Goal: Task Accomplishment & Management: Manage account settings

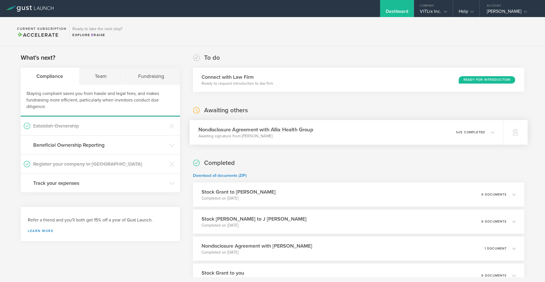
click at [336, 133] on div "Nondisclosure Agreement with Allia Health Group Awaiting signature from [PERSON…" at bounding box center [347, 132] width 314 height 25
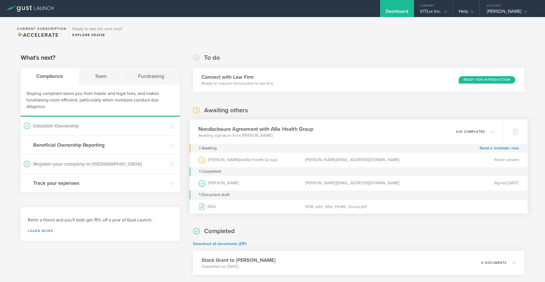
click at [255, 127] on h3 "Nondisclosure Agreement with Allia Health Group" at bounding box center [256, 129] width 115 height 8
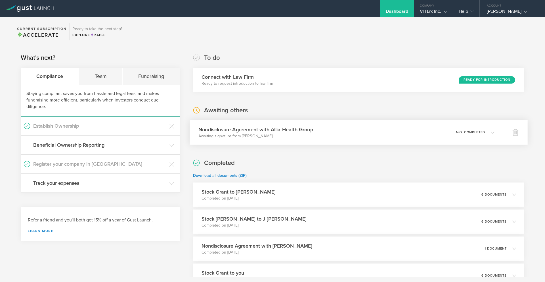
click at [227, 131] on h3 "Nondisclosure Agreement with Allia Health Group" at bounding box center [256, 130] width 115 height 8
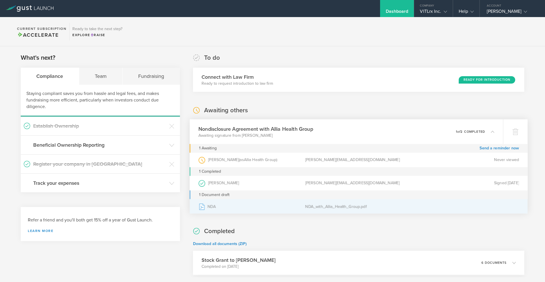
click at [219, 206] on div "NDA" at bounding box center [252, 206] width 107 height 14
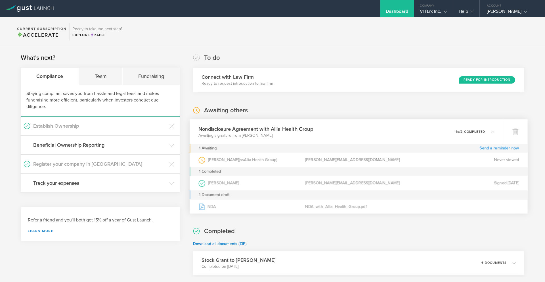
click at [489, 149] on link "Send a reminder now" at bounding box center [499, 148] width 39 height 9
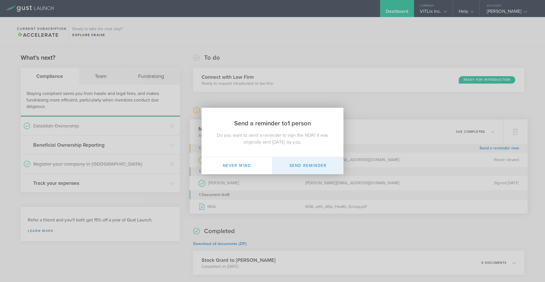
click at [308, 164] on button "Send Reminder" at bounding box center [308, 165] width 71 height 17
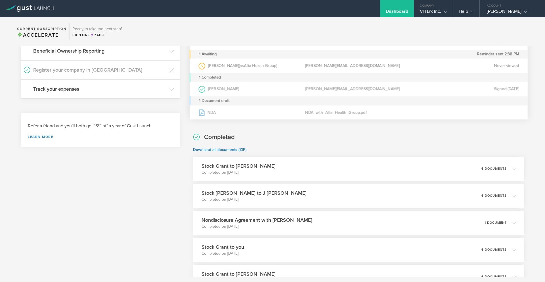
scroll to position [98, 0]
